Goal: Information Seeking & Learning: Check status

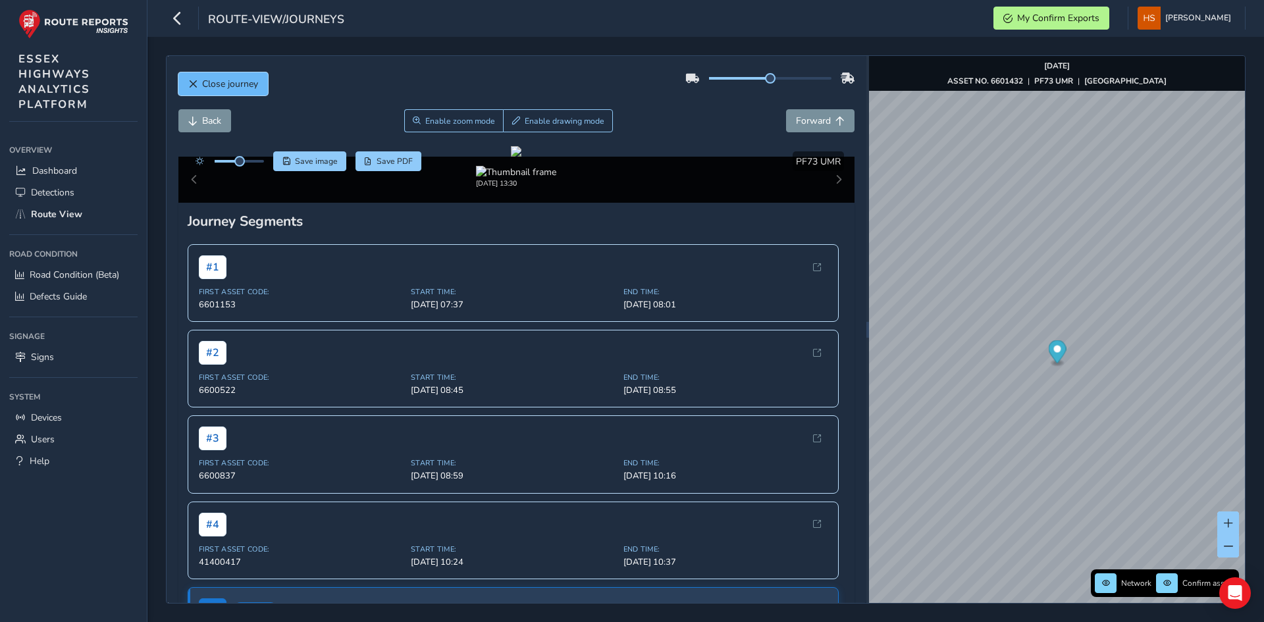
click at [231, 82] on span "Close journey" at bounding box center [230, 84] width 56 height 13
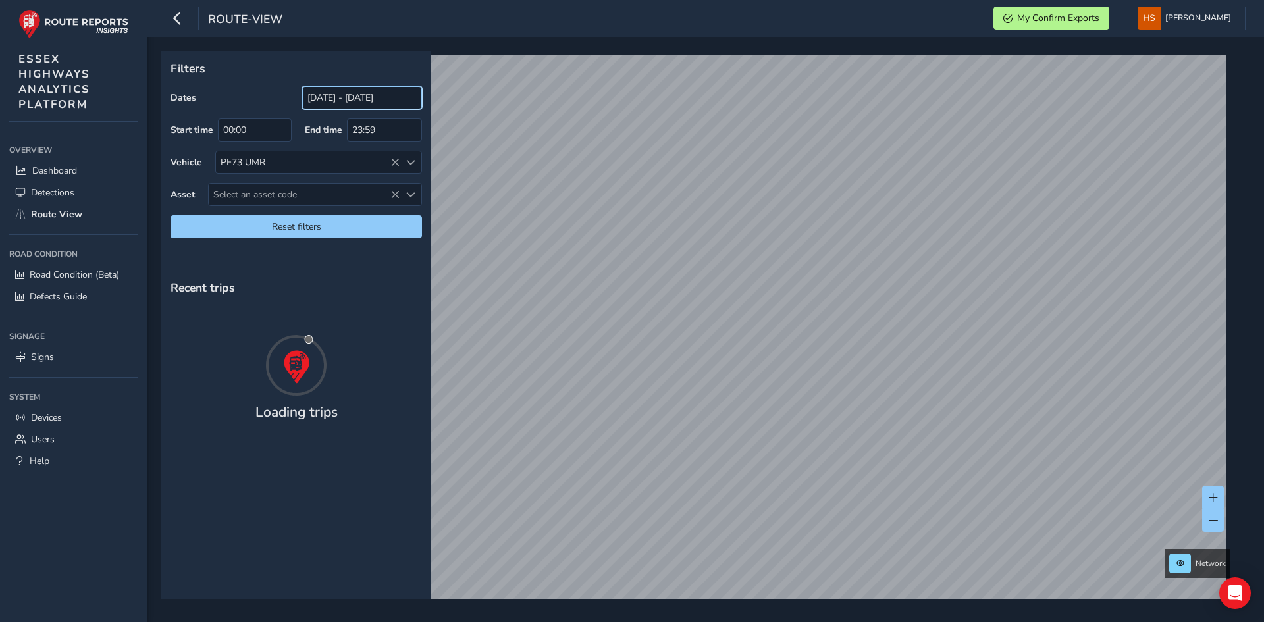
click at [396, 86] on input "[DATE] - [DATE]" at bounding box center [362, 97] width 120 height 23
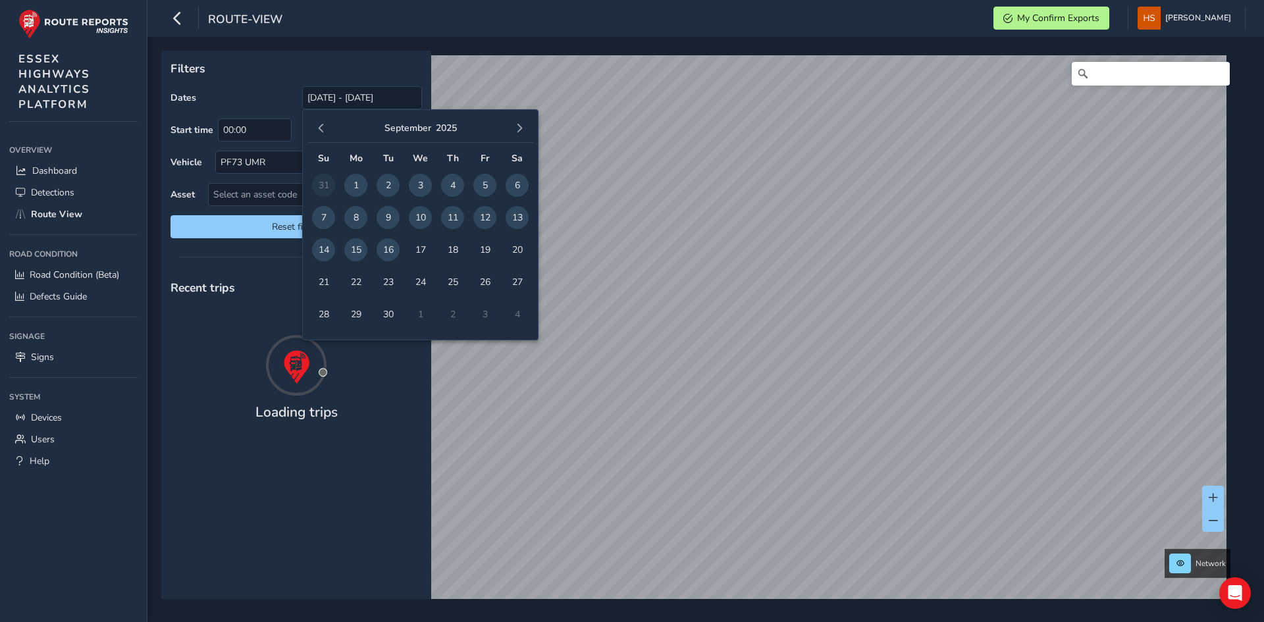
click at [355, 254] on span "15" at bounding box center [355, 249] width 23 height 23
type input "[DATE] - [DATE]"
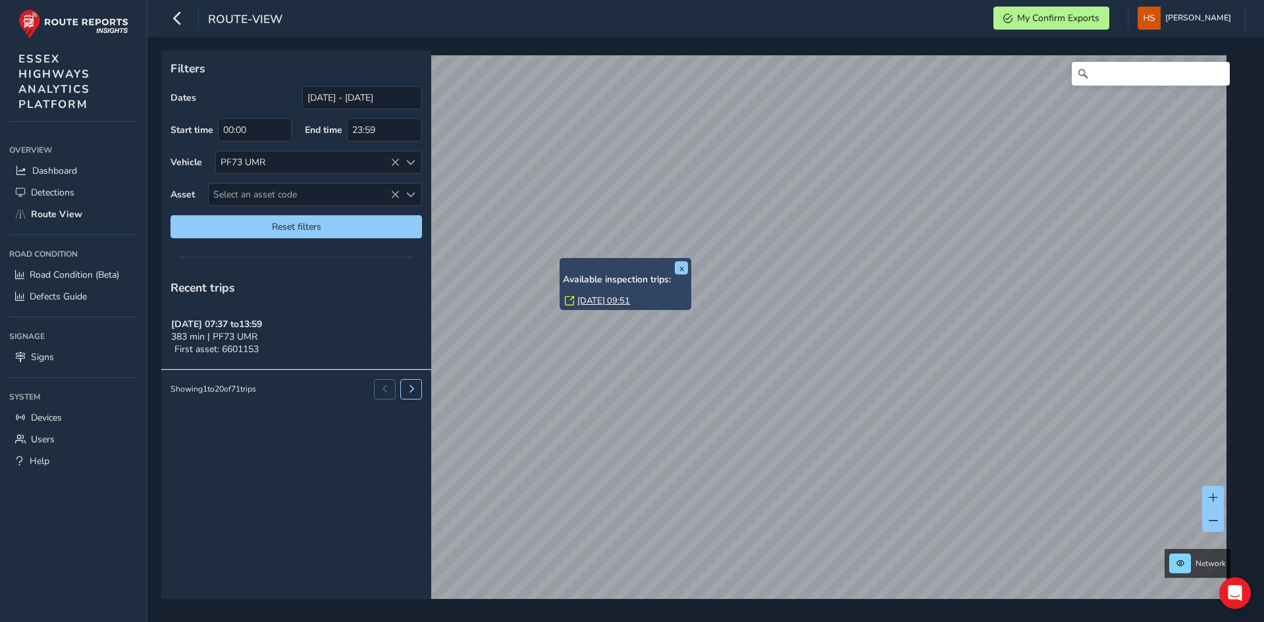
click at [589, 301] on link "[DATE] 09:51" at bounding box center [603, 301] width 53 height 12
